Goal: Task Accomplishment & Management: Use online tool/utility

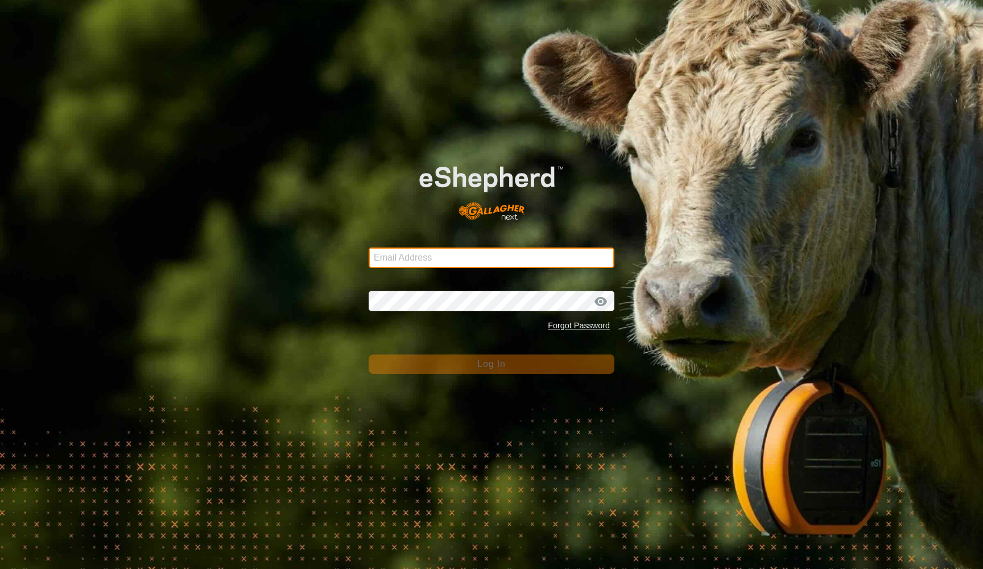
type input "swight3@yahoo.com"
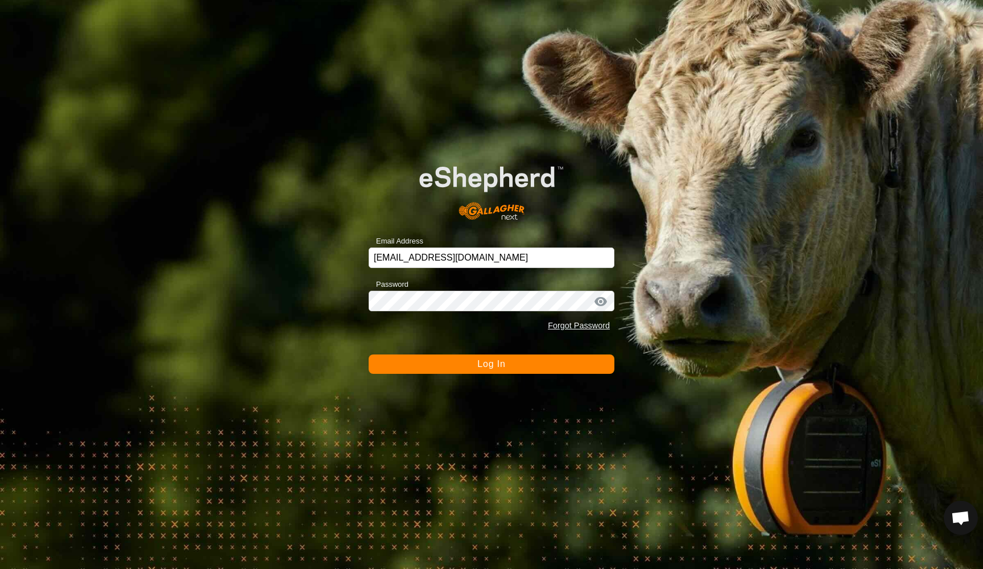
click at [484, 363] on span "Log In" at bounding box center [491, 364] width 28 height 10
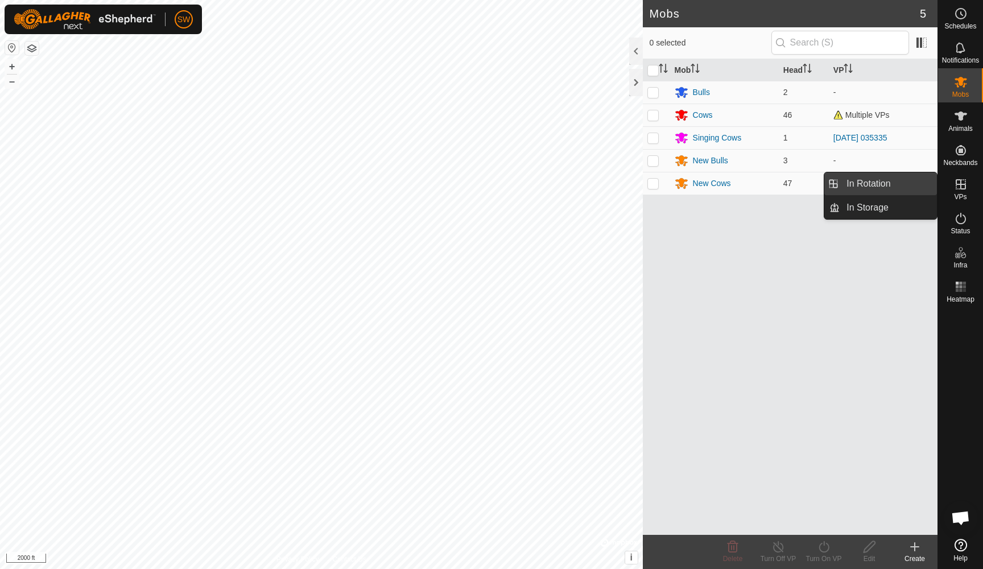
click at [877, 185] on link "In Rotation" at bounding box center [887, 183] width 97 height 23
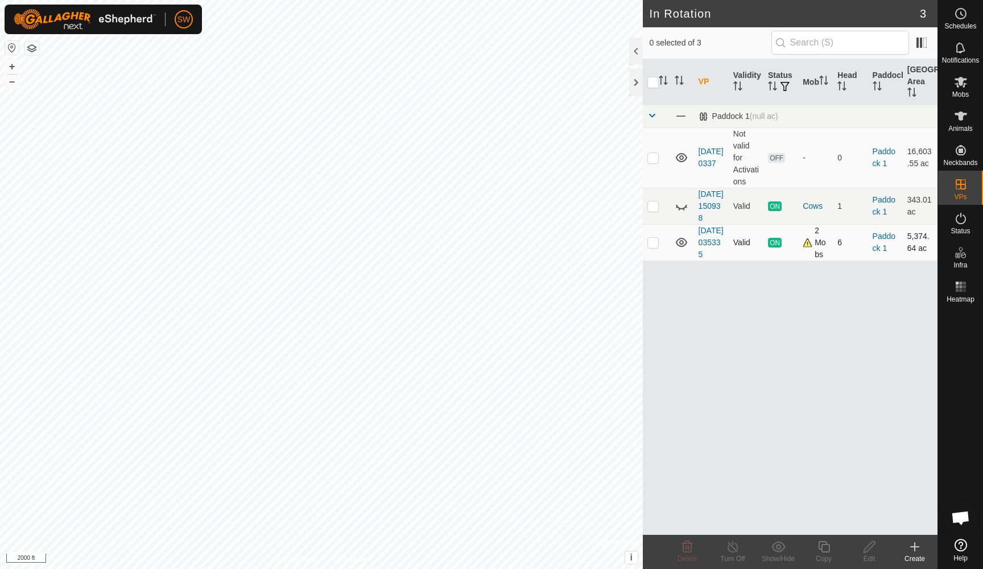
click at [652, 247] on p-checkbox at bounding box center [652, 242] width 11 height 9
checkbox input "true"
click at [731, 547] on icon at bounding box center [733, 547] width 14 height 14
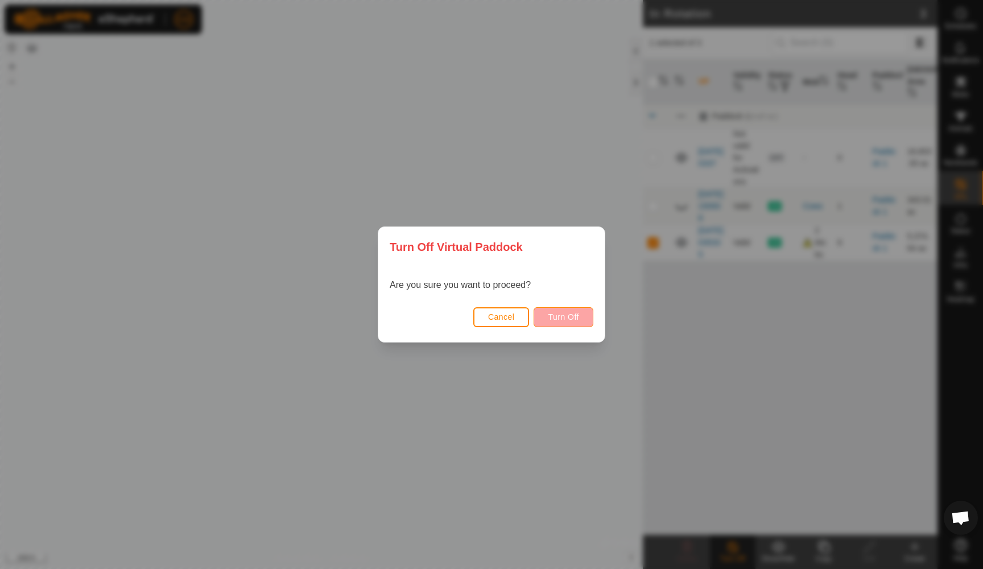
click at [558, 316] on span "Turn Off" at bounding box center [563, 316] width 31 height 9
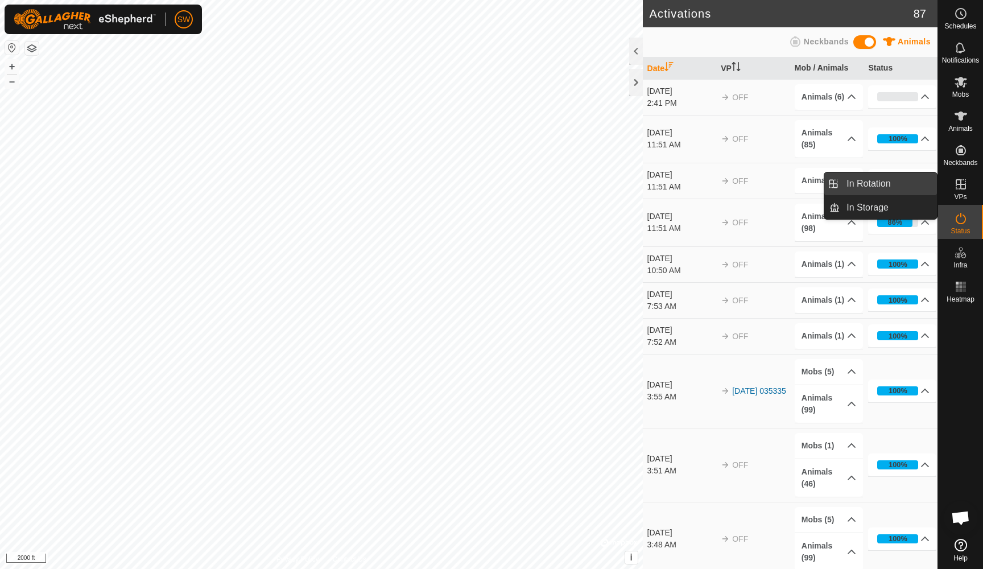
click at [875, 183] on link "In Rotation" at bounding box center [887, 183] width 97 height 23
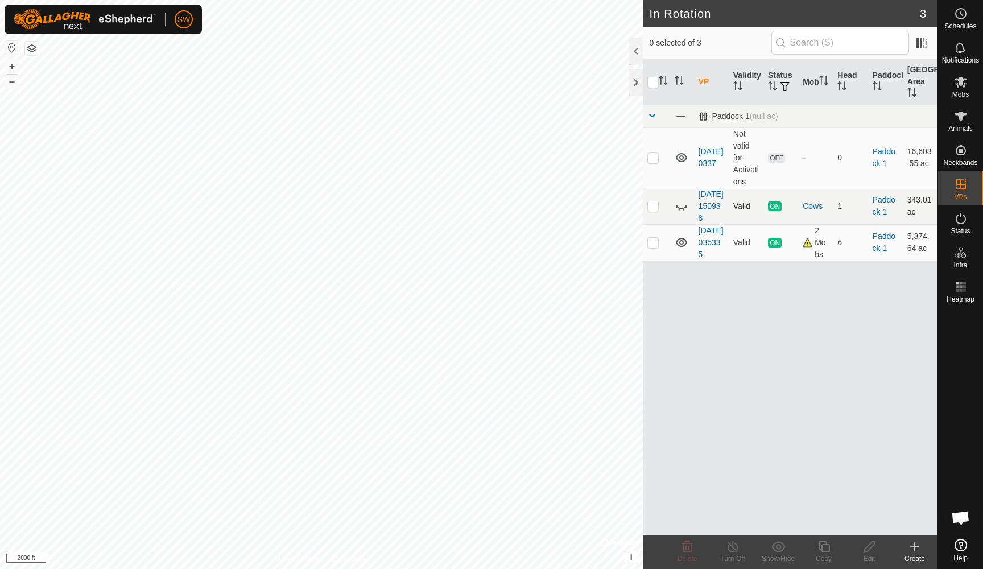
click at [652, 210] on p-checkbox at bounding box center [652, 205] width 11 height 9
checkbox input "true"
click at [732, 547] on line at bounding box center [732, 546] width 9 height 9
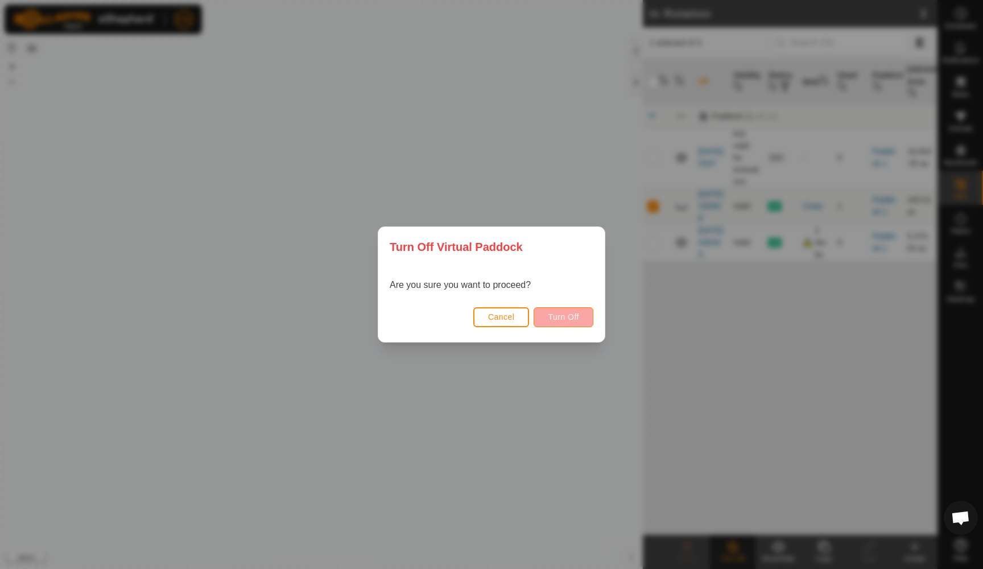
click at [562, 314] on span "Turn Off" at bounding box center [563, 316] width 31 height 9
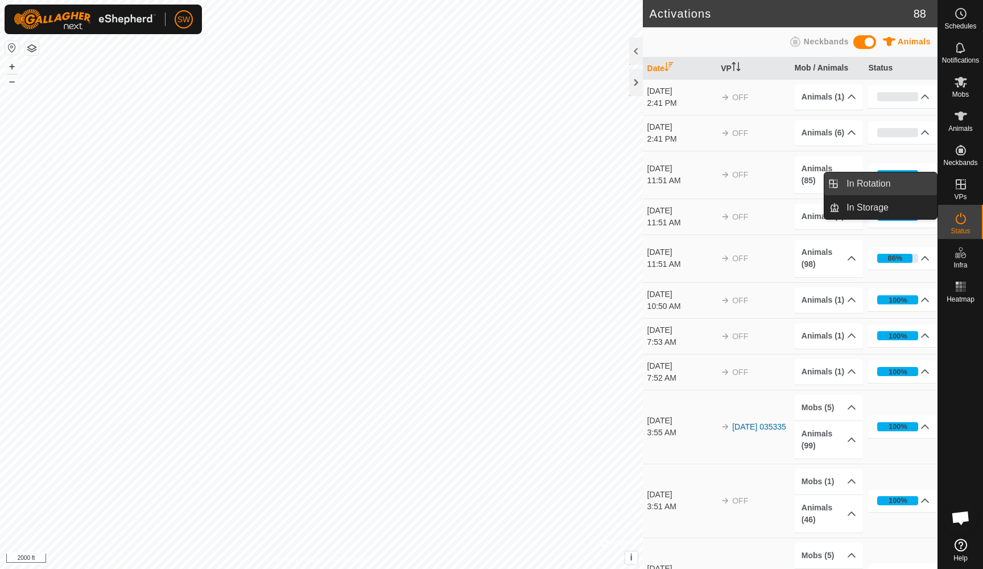
click at [873, 181] on link "In Rotation" at bounding box center [887, 183] width 97 height 23
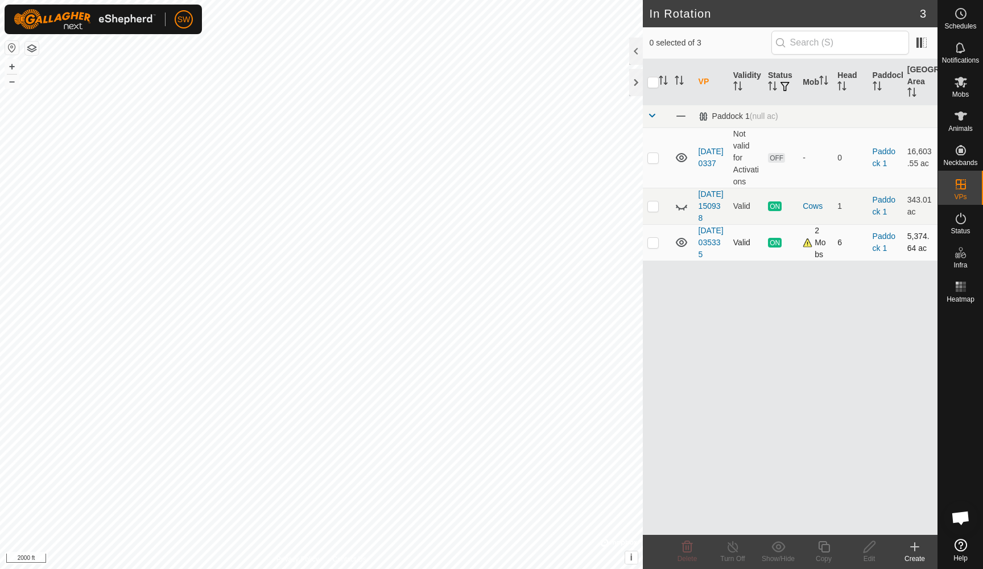
click at [652, 247] on p-checkbox at bounding box center [652, 242] width 11 height 9
checkbox input "true"
click at [731, 549] on icon at bounding box center [733, 547] width 14 height 14
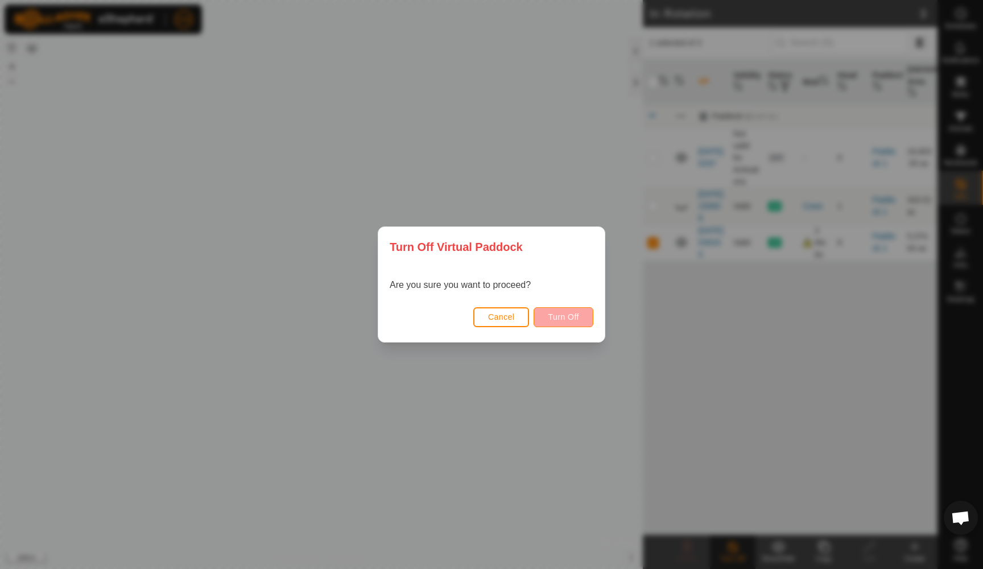
click at [560, 320] on span "Turn Off" at bounding box center [563, 316] width 31 height 9
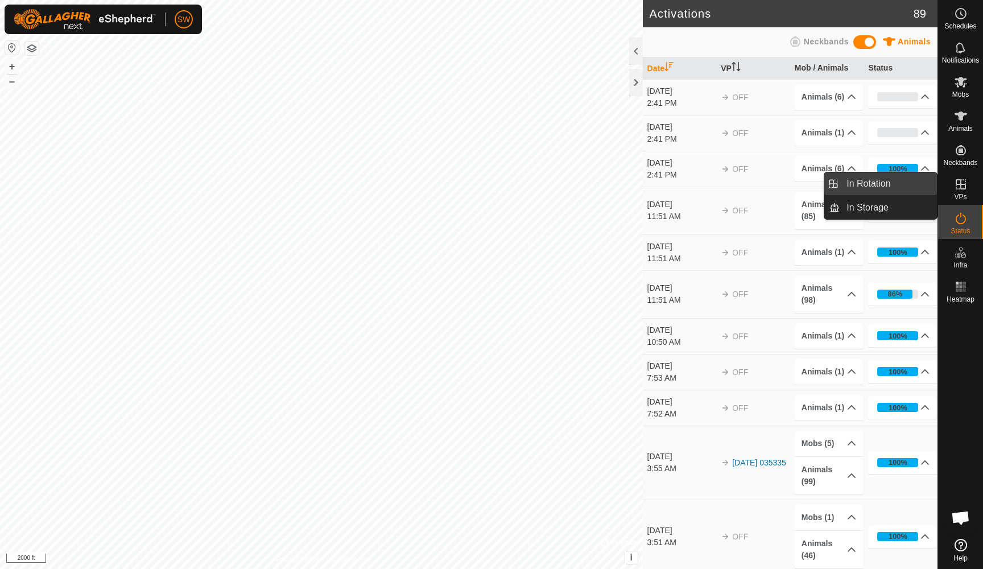
click at [868, 184] on link "In Rotation" at bounding box center [887, 183] width 97 height 23
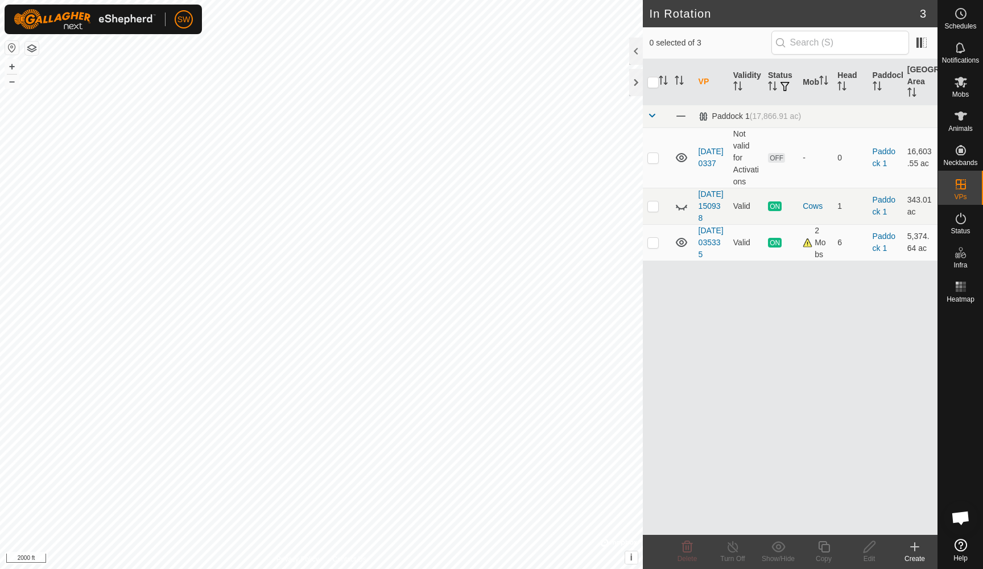
click at [912, 549] on icon at bounding box center [915, 547] width 14 height 14
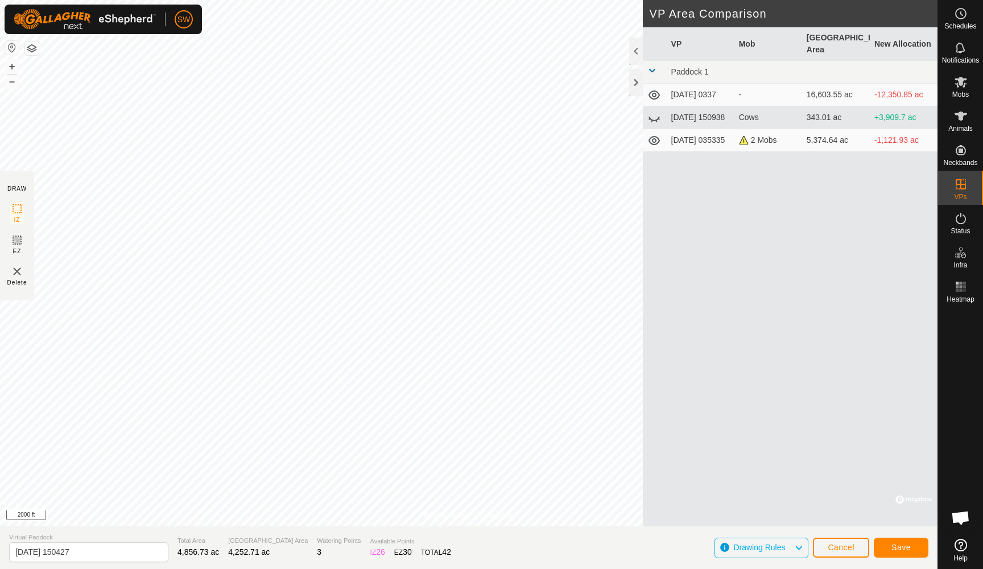
click at [901, 547] on span "Save" at bounding box center [900, 546] width 19 height 9
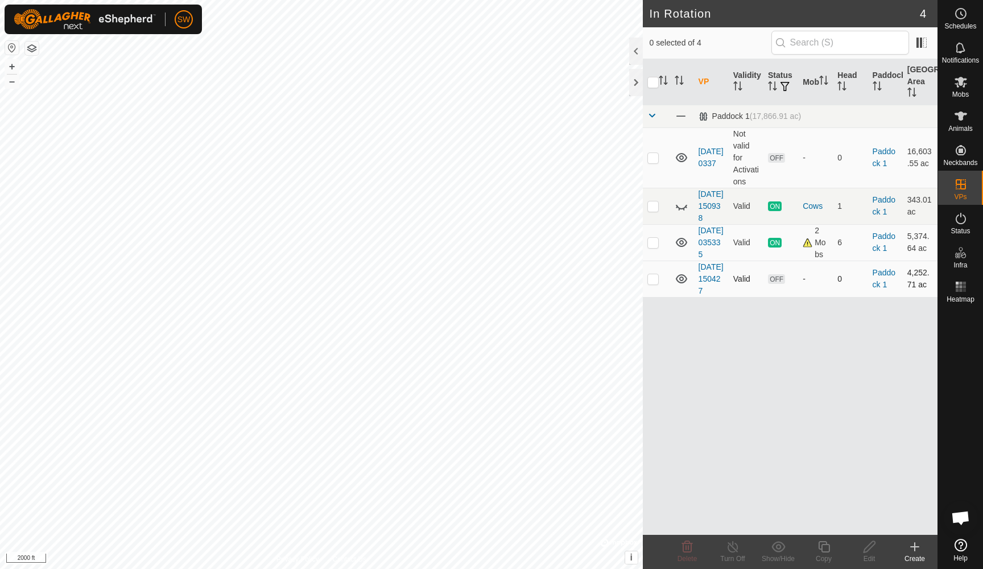
click at [652, 283] on p-checkbox at bounding box center [652, 278] width 11 height 9
checkbox input "true"
click at [957, 121] on icon at bounding box center [961, 116] width 14 height 14
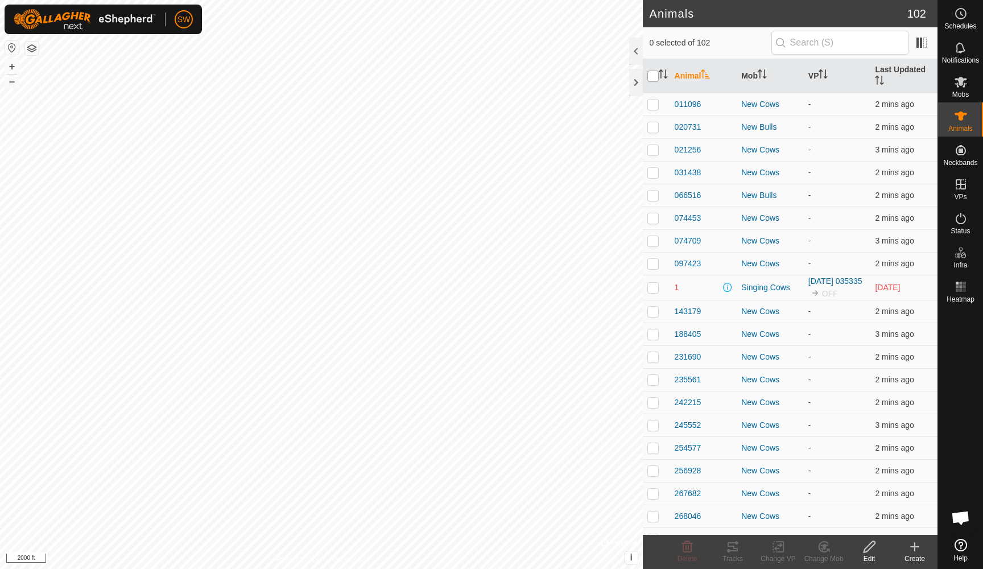
click at [651, 76] on input "checkbox" at bounding box center [652, 76] width 11 height 11
checkbox input "true"
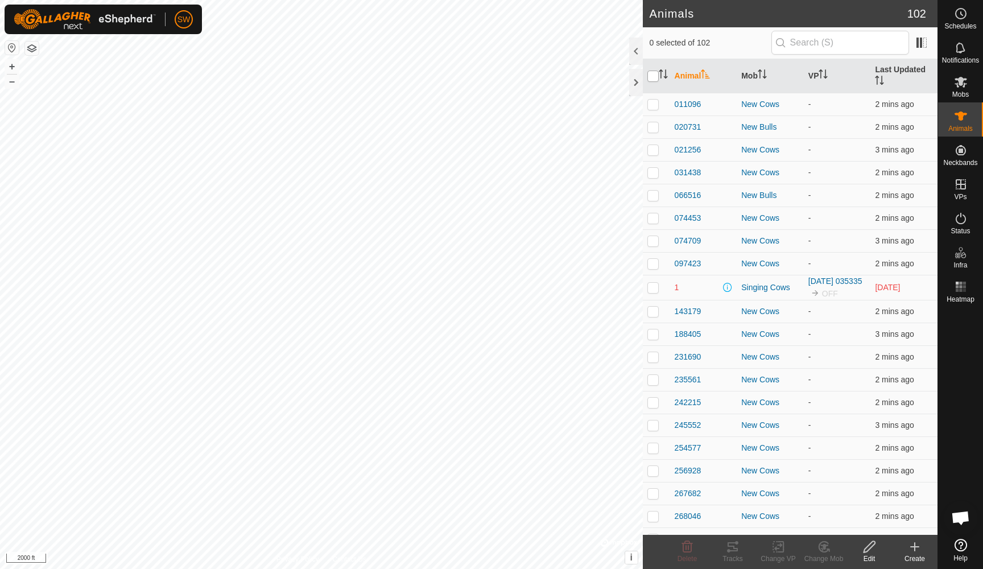
checkbox input "true"
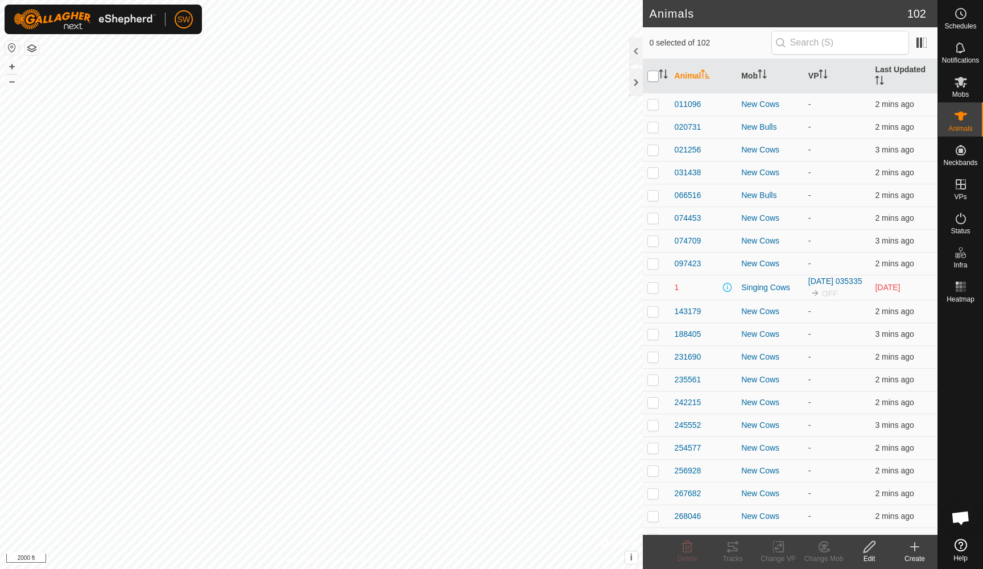
checkbox input "true"
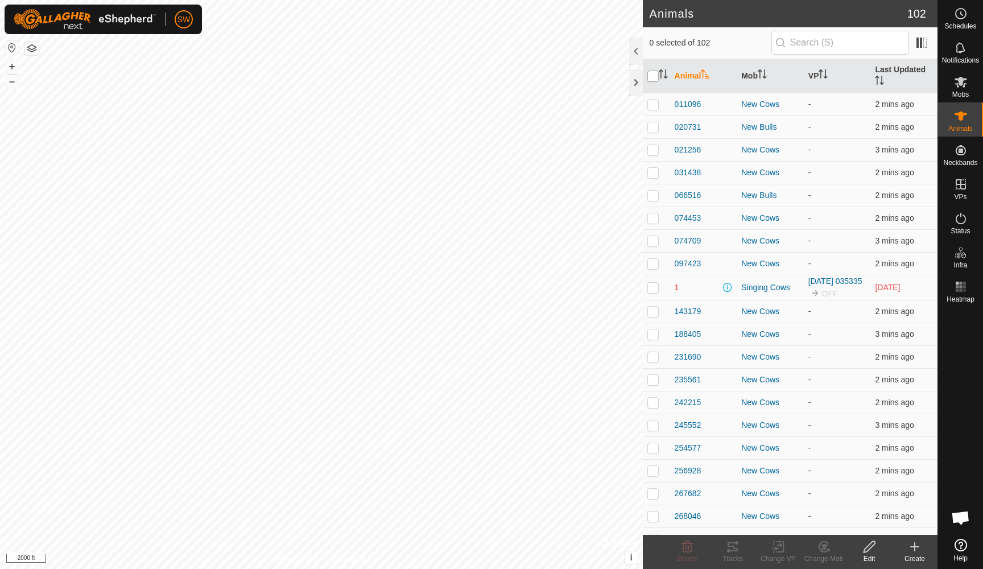
checkbox input "true"
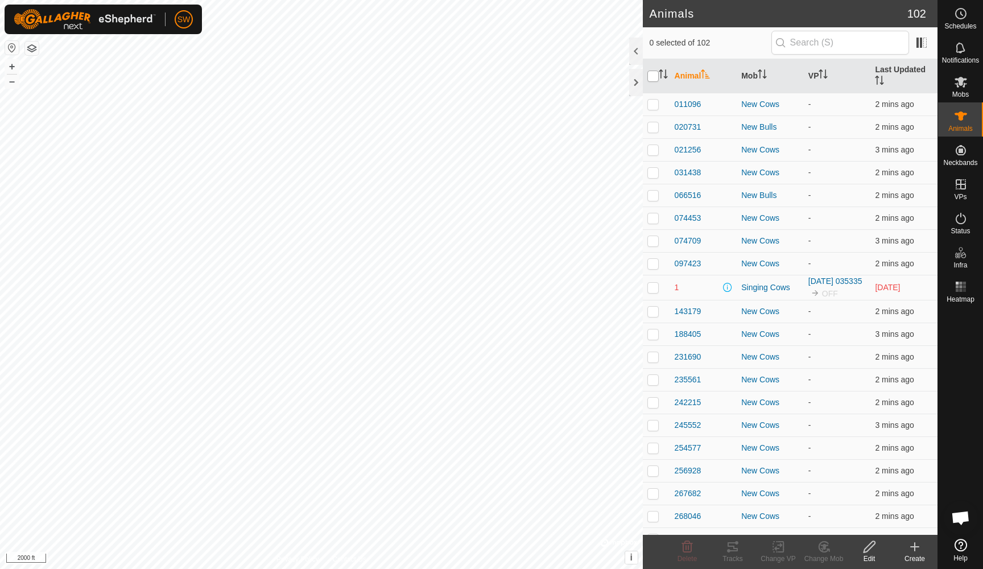
checkbox input "true"
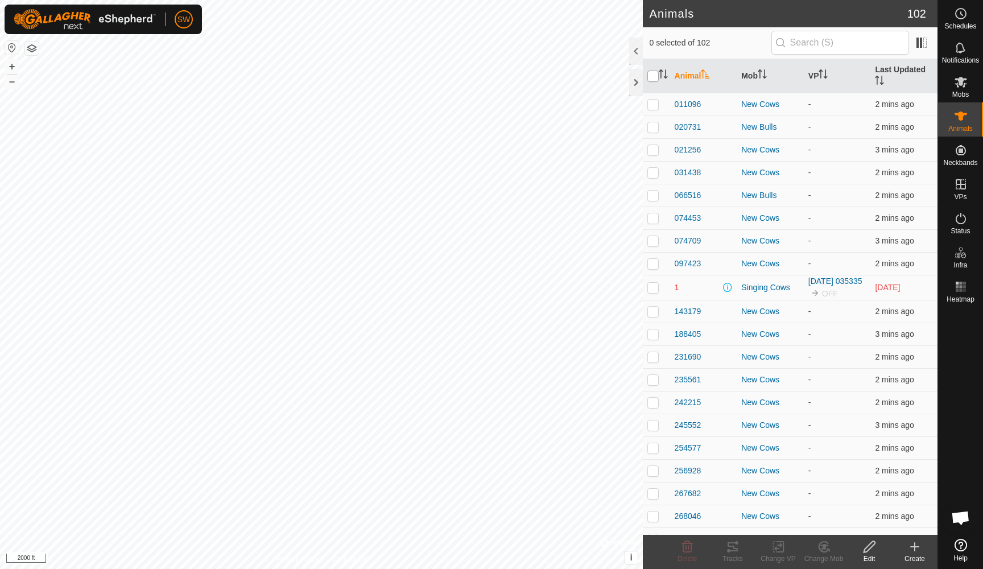
checkbox input "true"
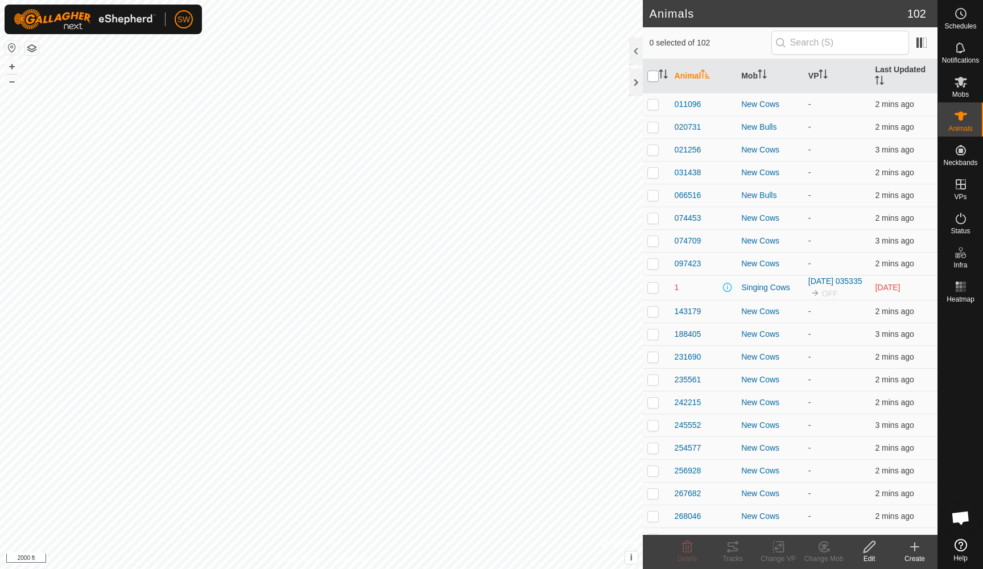
checkbox input "true"
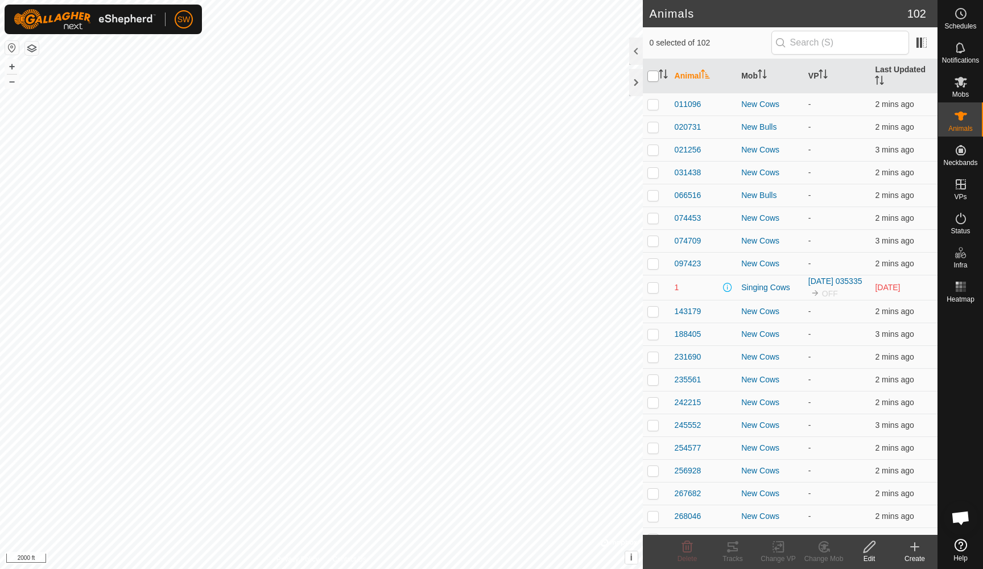
checkbox input "true"
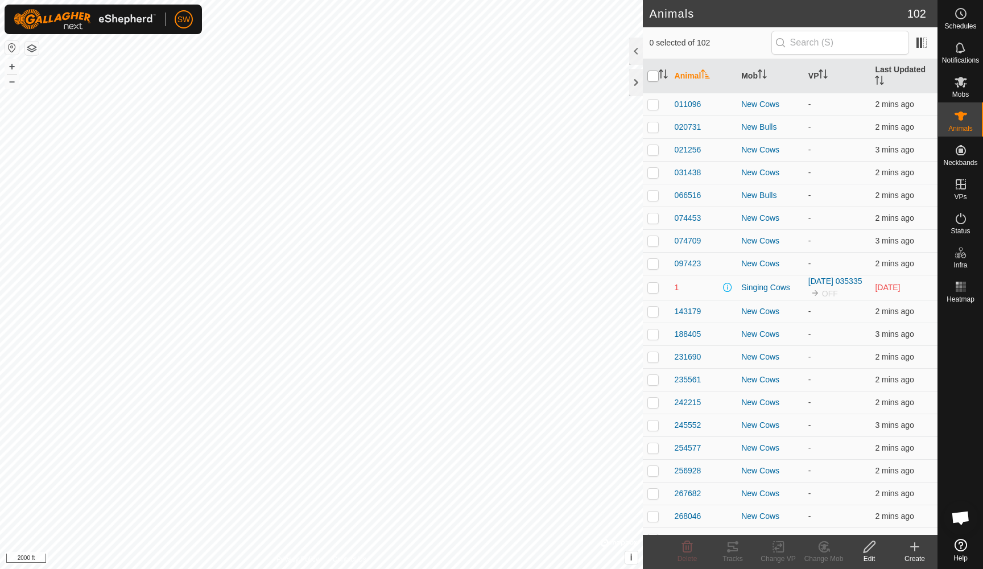
checkbox input "true"
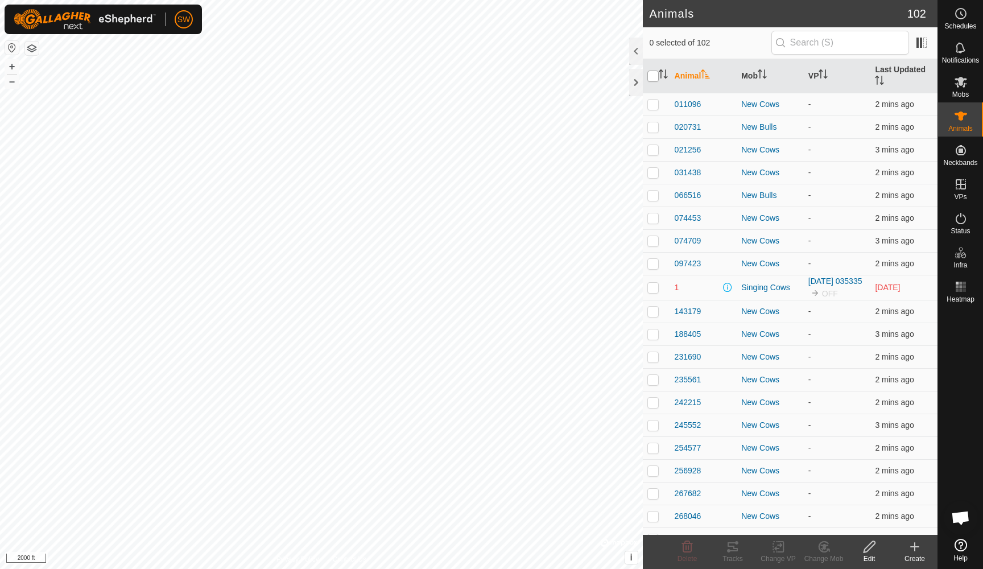
checkbox input "true"
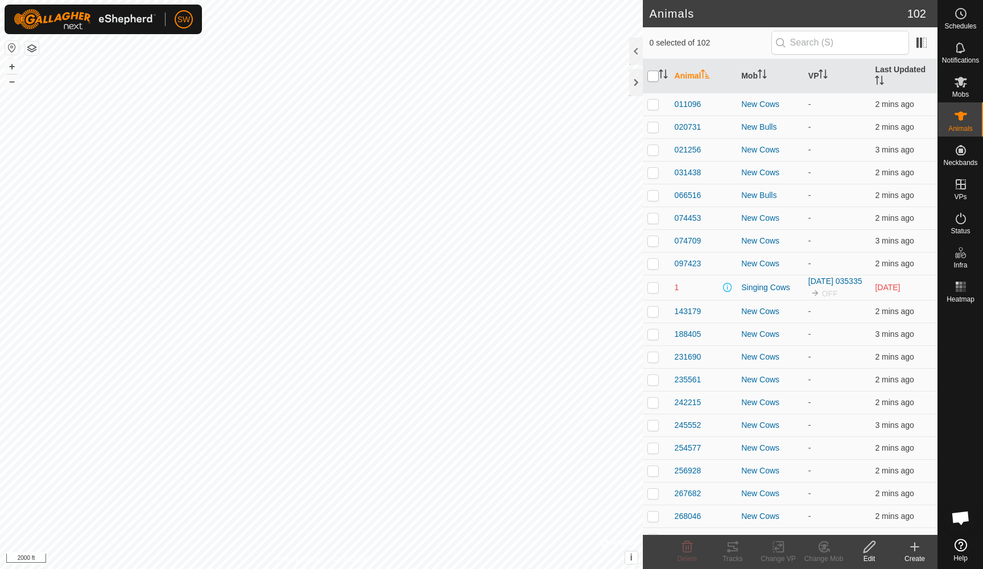
checkbox input "true"
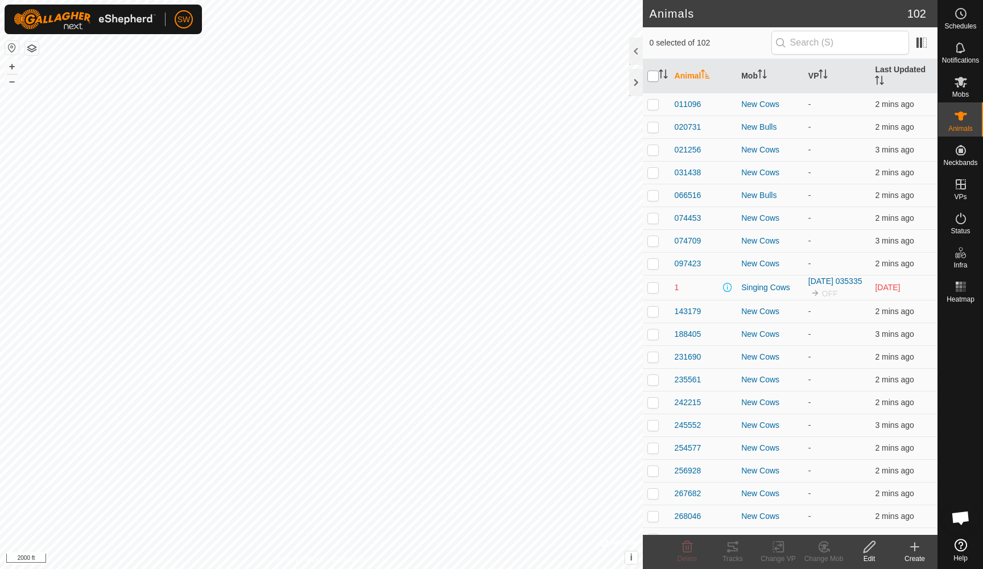
checkbox input "true"
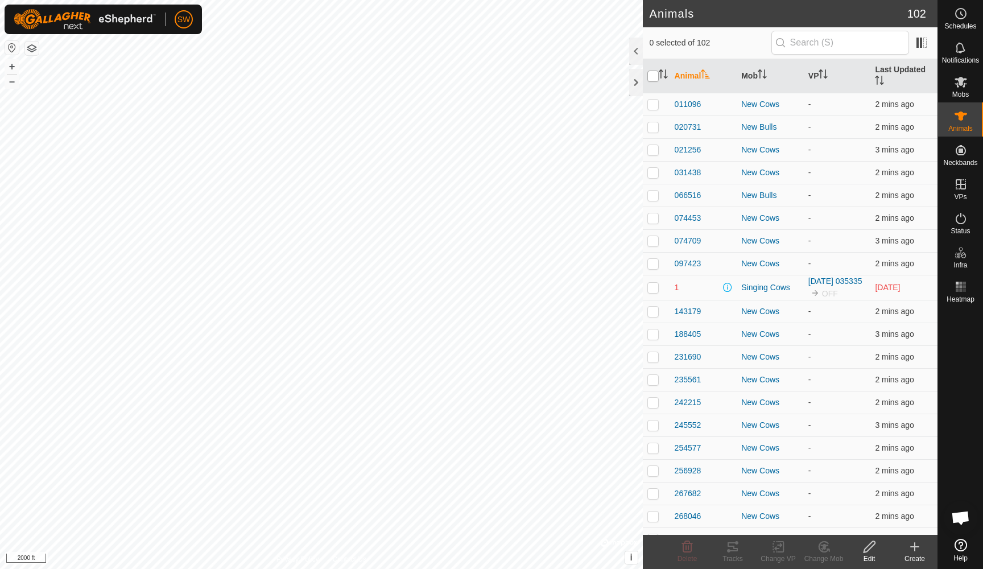
checkbox input "true"
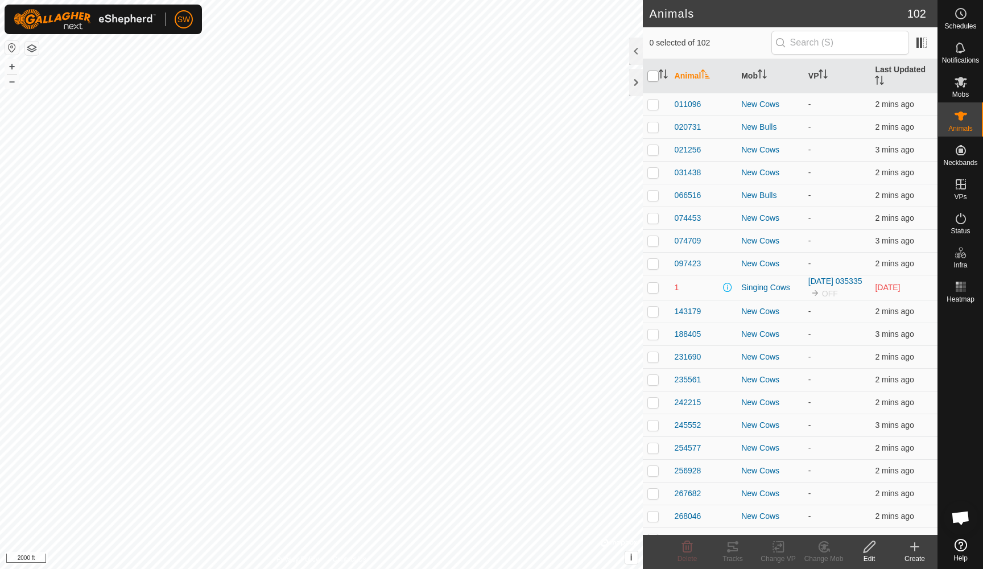
checkbox input "true"
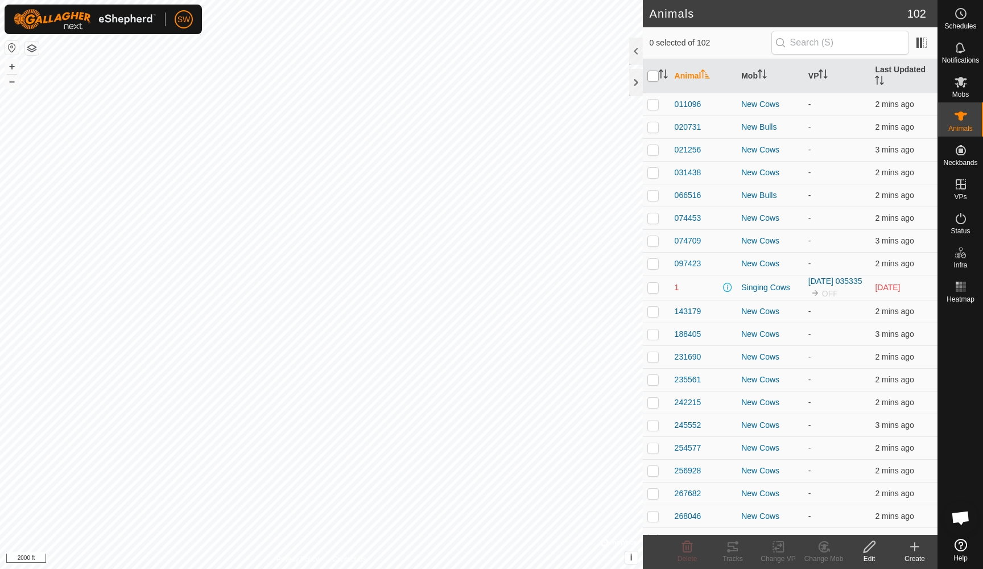
checkbox input "true"
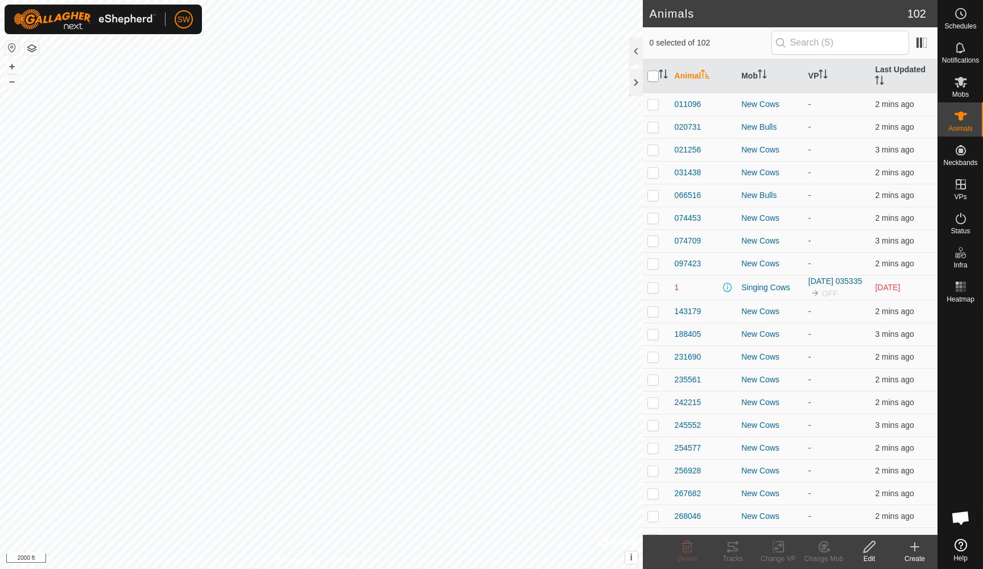
checkbox input "true"
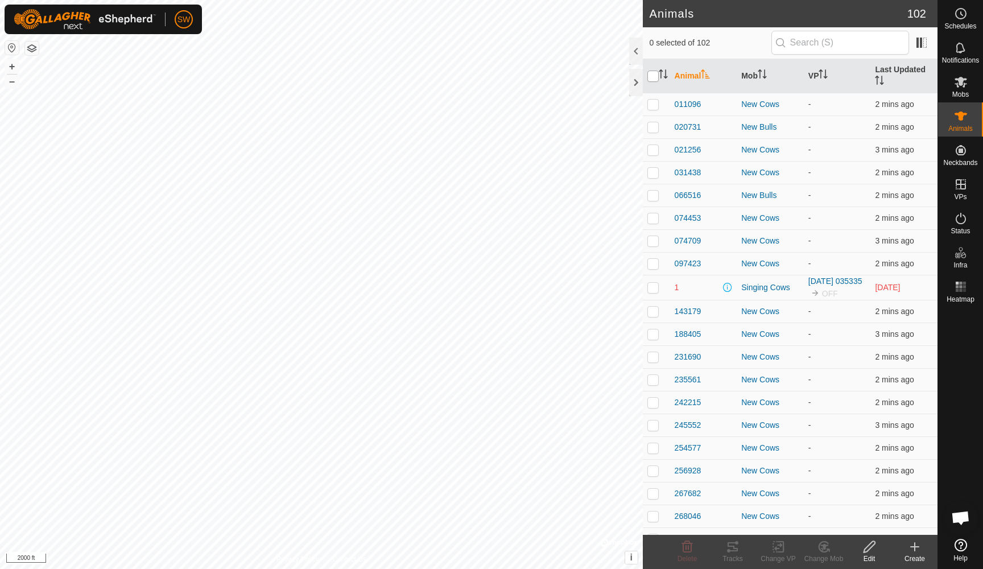
checkbox input "true"
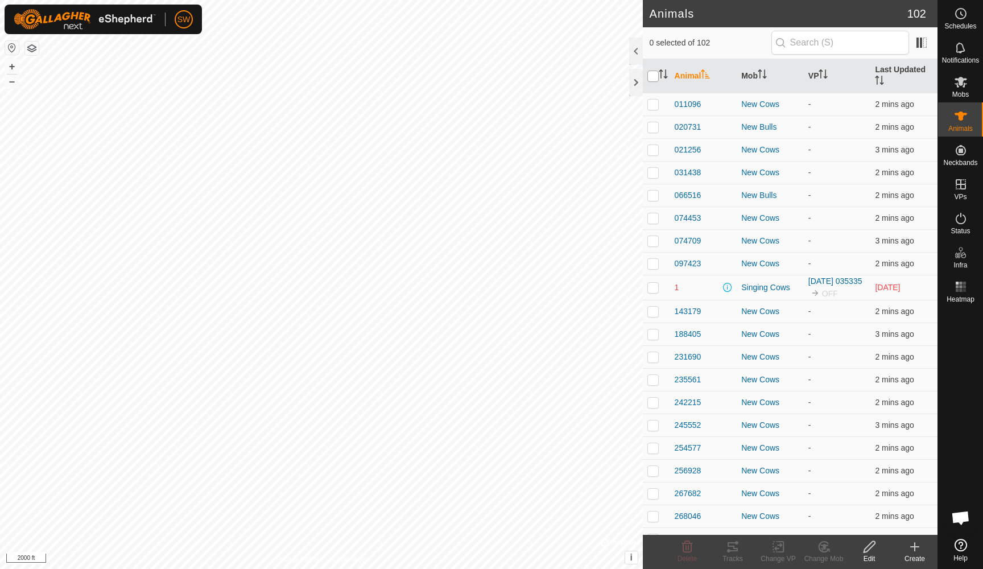
checkbox input "true"
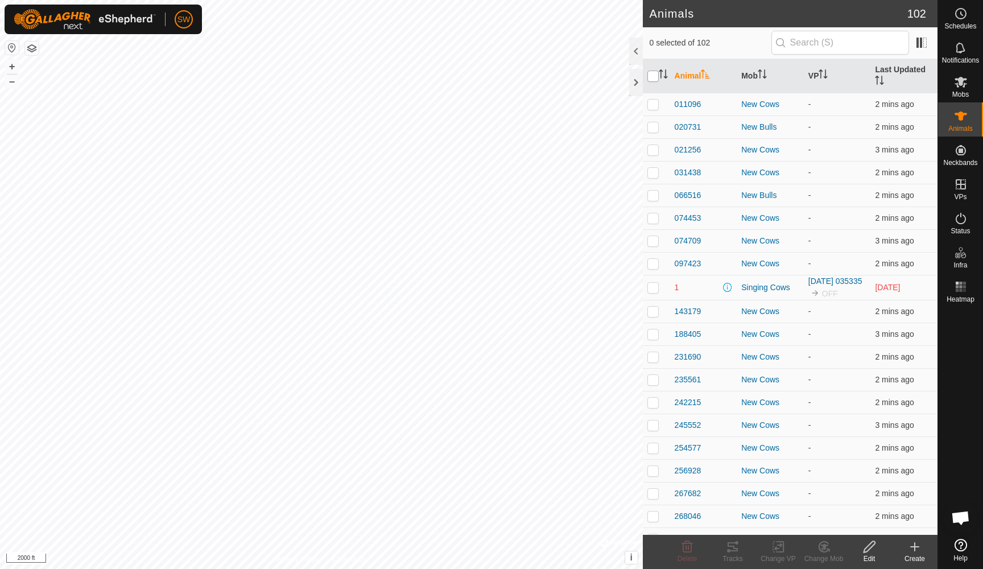
checkbox input "true"
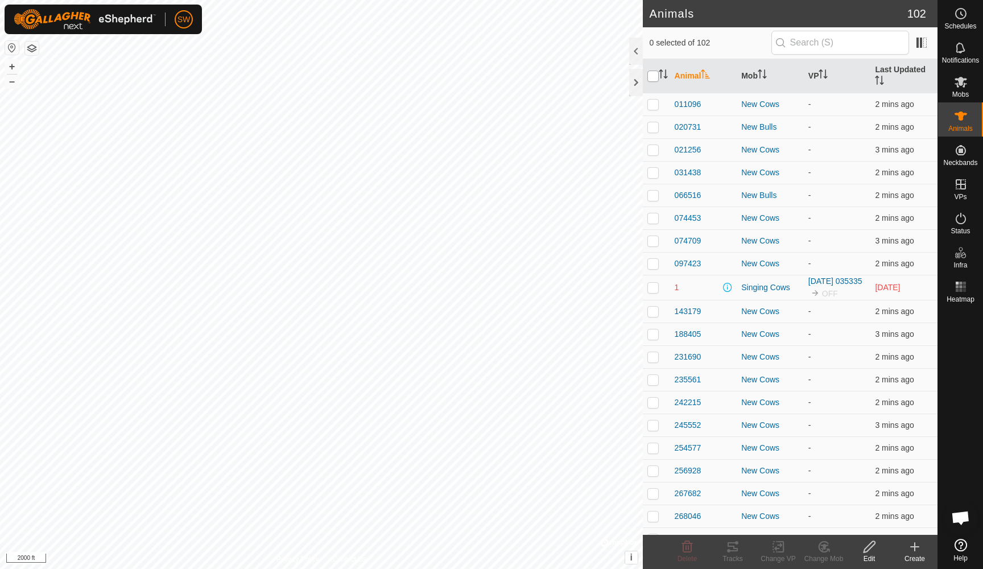
checkbox input "true"
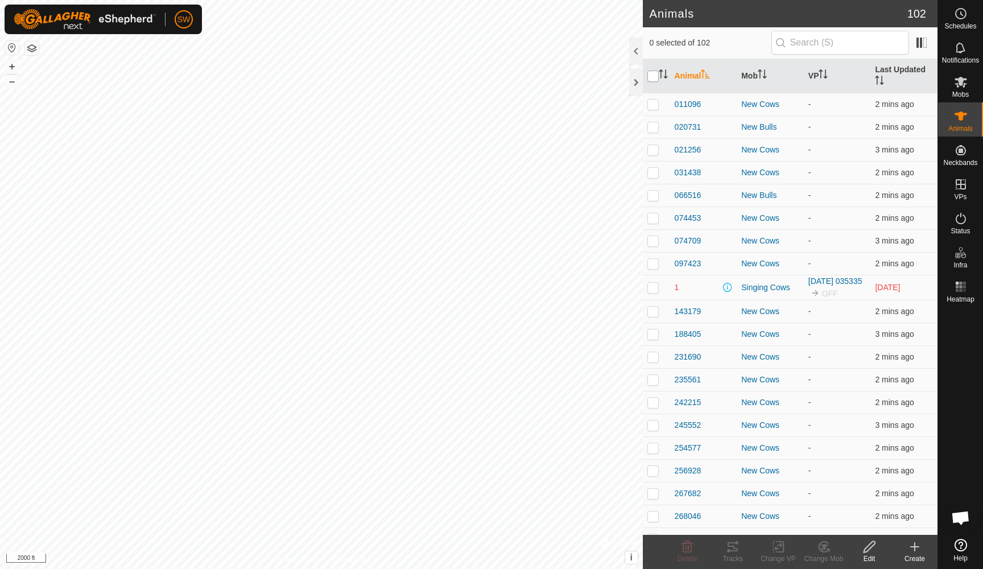
checkbox input "true"
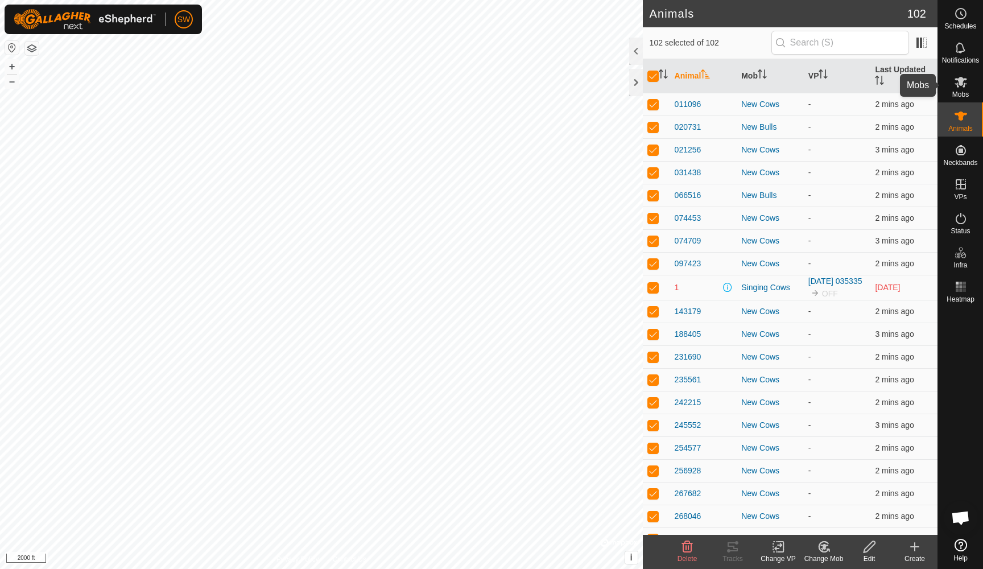
click at [960, 86] on icon at bounding box center [961, 82] width 14 height 14
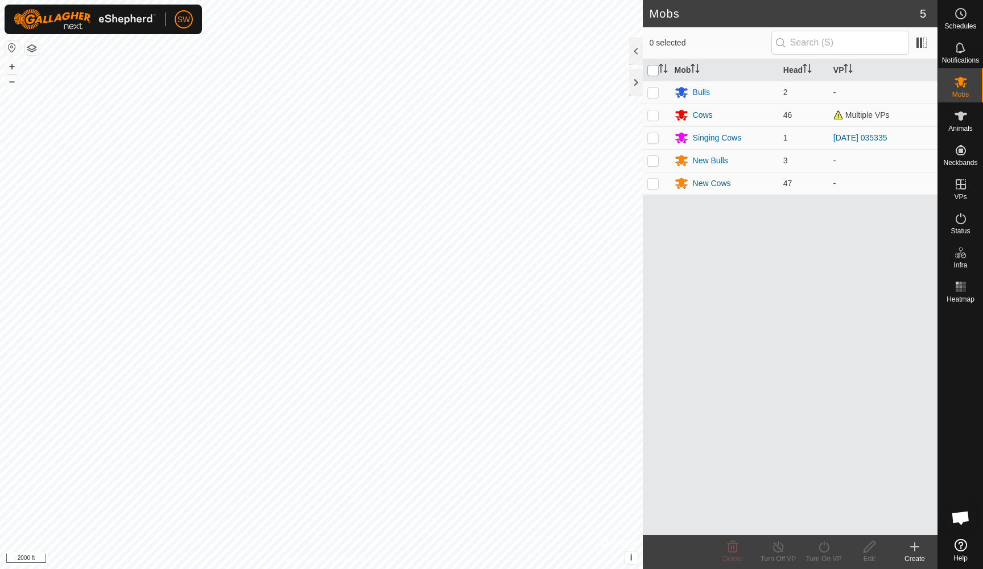
click at [652, 72] on input "checkbox" at bounding box center [652, 70] width 11 height 11
checkbox input "true"
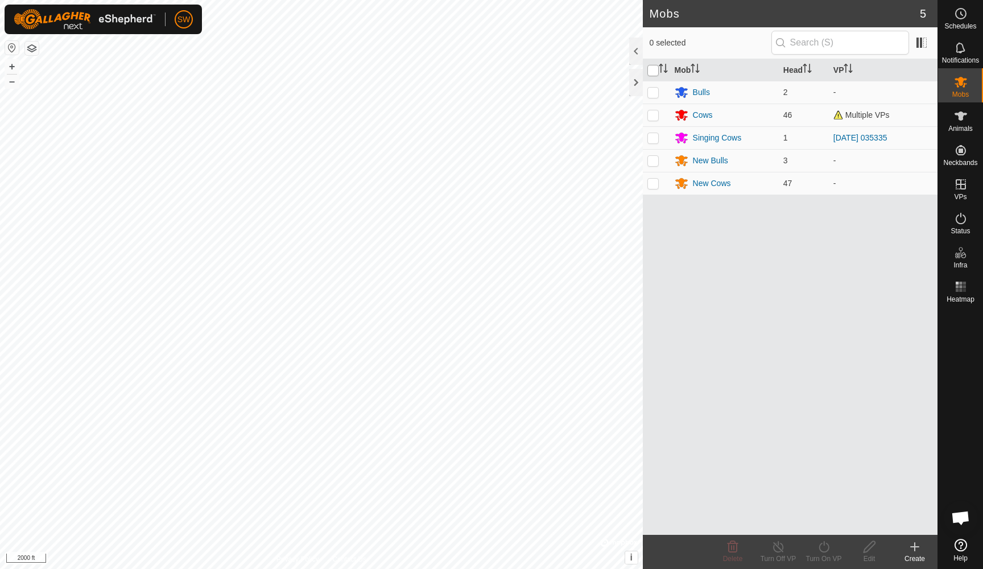
checkbox input "true"
click at [828, 547] on icon at bounding box center [824, 547] width 14 height 14
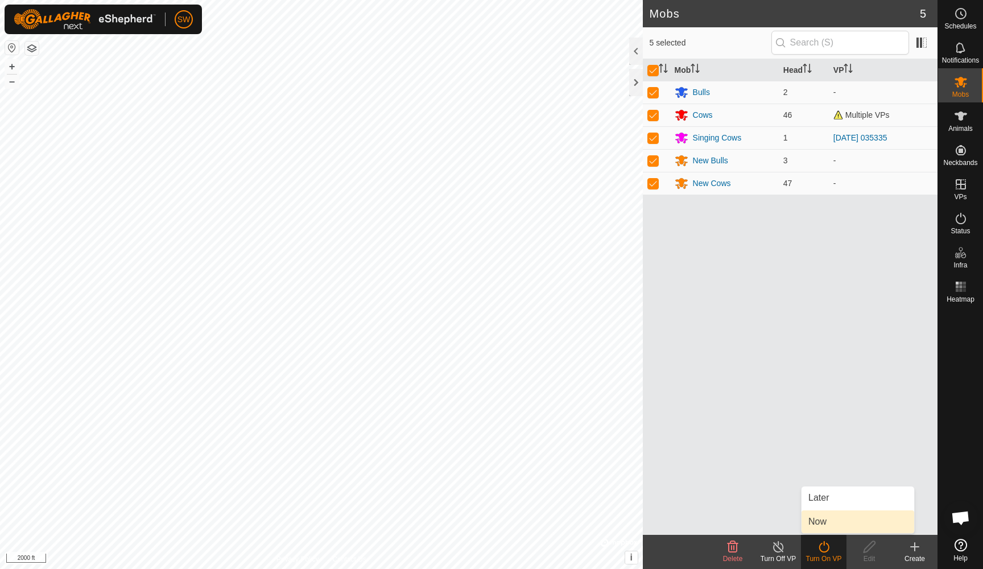
click at [824, 517] on link "Now" at bounding box center [857, 521] width 113 height 23
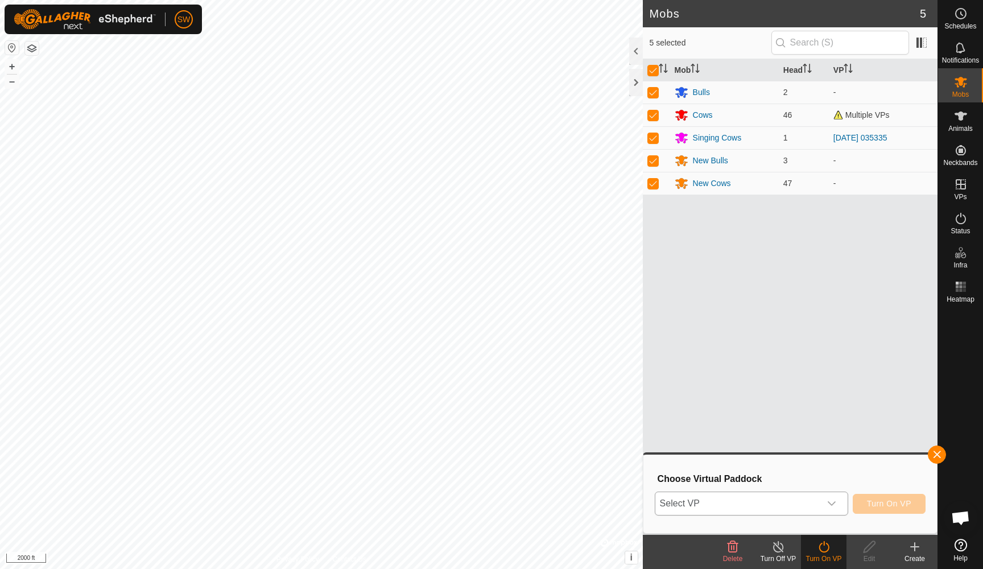
click at [832, 506] on icon "dropdown trigger" at bounding box center [831, 503] width 9 height 9
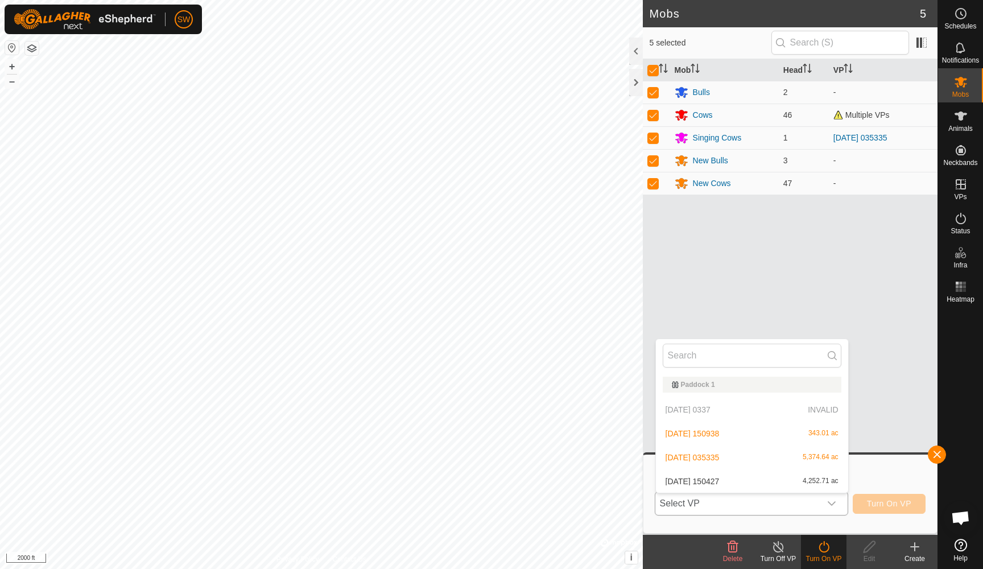
click at [754, 477] on li "[DATE] 150427 4,252.71 ac" at bounding box center [752, 481] width 192 height 23
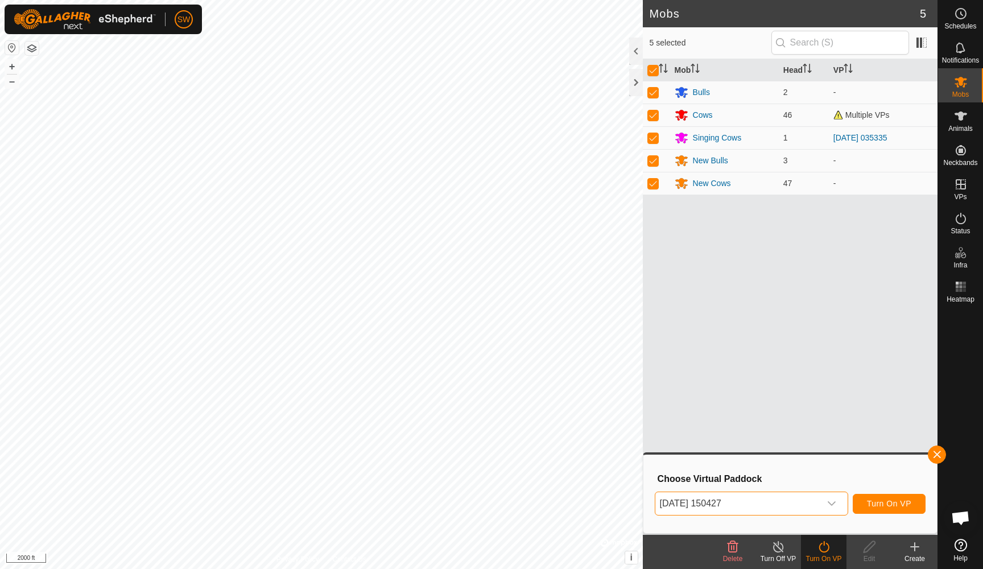
click at [889, 505] on span "Turn On VP" at bounding box center [889, 503] width 44 height 9
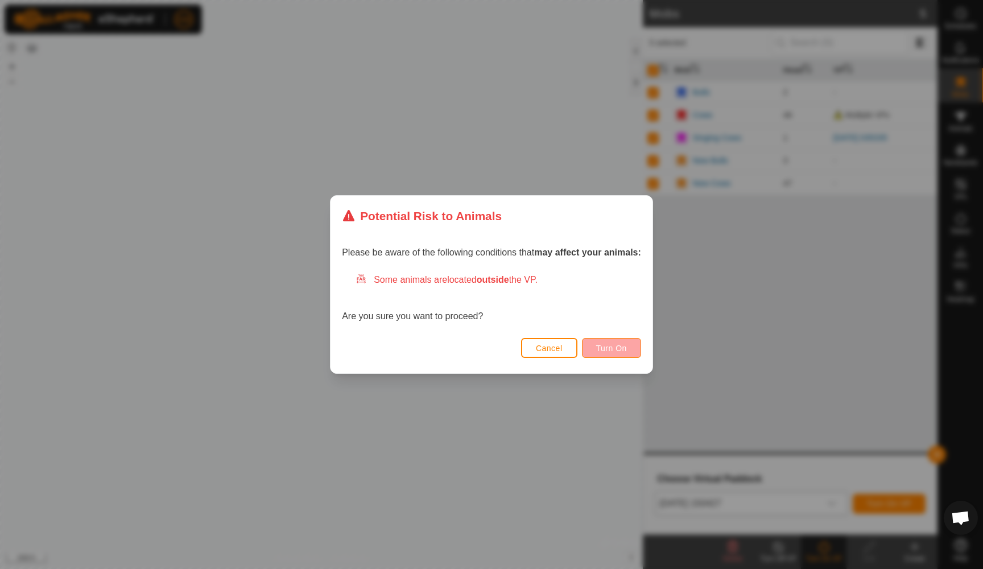
click at [615, 346] on span "Turn On" at bounding box center [611, 347] width 31 height 9
